Goal: Check status: Check status

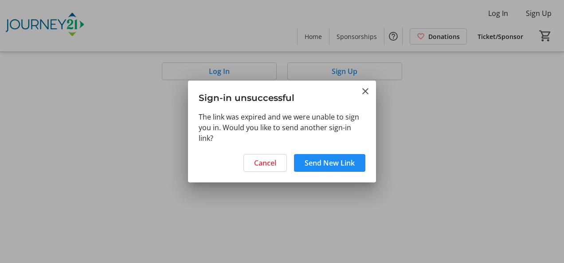
click at [342, 161] on span "Send New Link" at bounding box center [330, 163] width 50 height 11
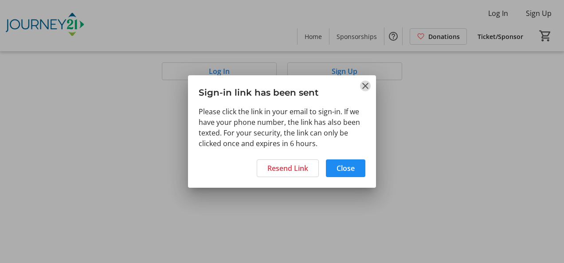
click at [363, 87] on mat-icon "Close" at bounding box center [365, 86] width 11 height 11
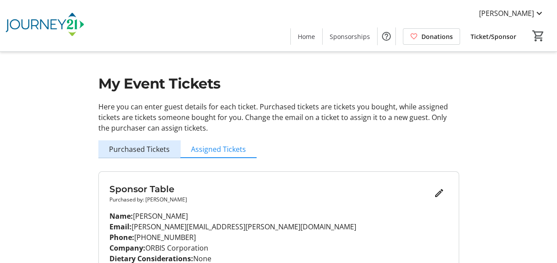
click at [150, 144] on span "Purchased Tickets" at bounding box center [139, 150] width 61 height 18
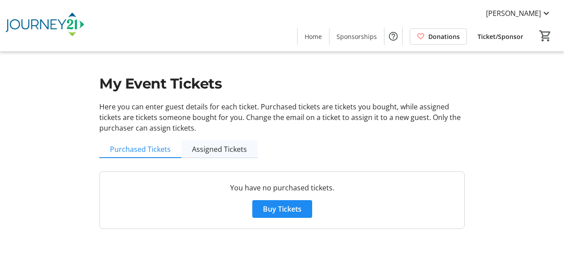
click at [229, 150] on span "Assigned Tickets" at bounding box center [219, 149] width 55 height 7
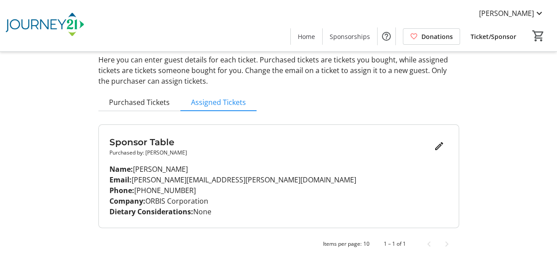
scroll to position [47, 0]
click at [230, 154] on p "Purchased by: Joanne Behling" at bounding box center [270, 153] width 321 height 8
click at [321, 196] on p "Company: ORBIS Corporation" at bounding box center [279, 201] width 339 height 11
click at [151, 136] on h3 "Sponsor Table" at bounding box center [270, 142] width 321 height 13
click at [183, 189] on p "Phone: (262) 623-8558" at bounding box center [279, 190] width 339 height 11
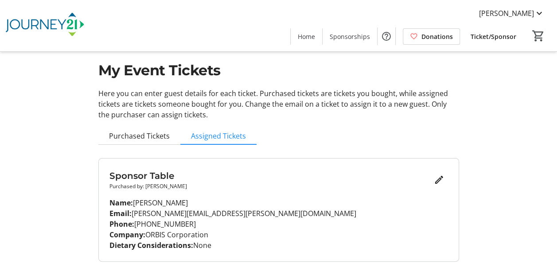
scroll to position [0, 0]
